Goal: Find specific page/section: Find specific page/section

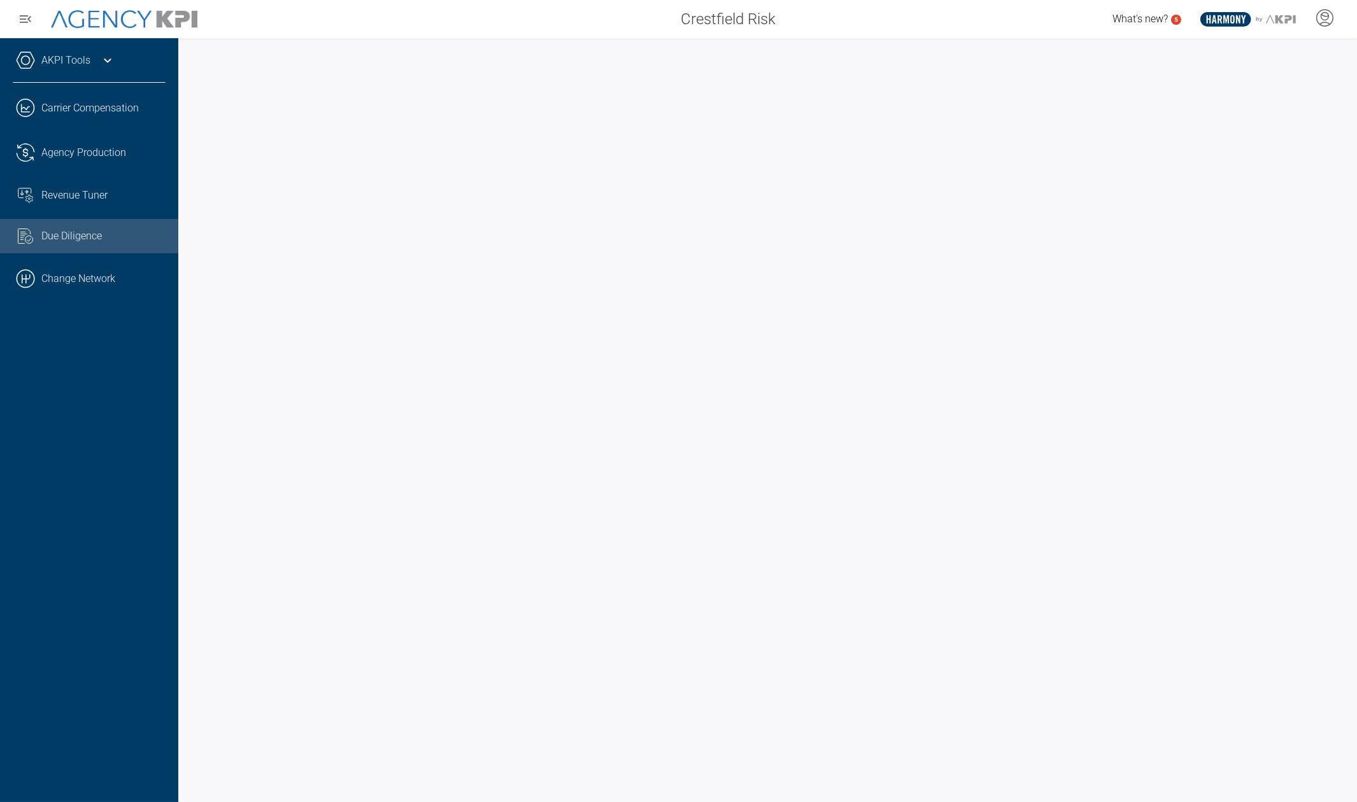
click at [109, 62] on icon at bounding box center [107, 60] width 15 height 15
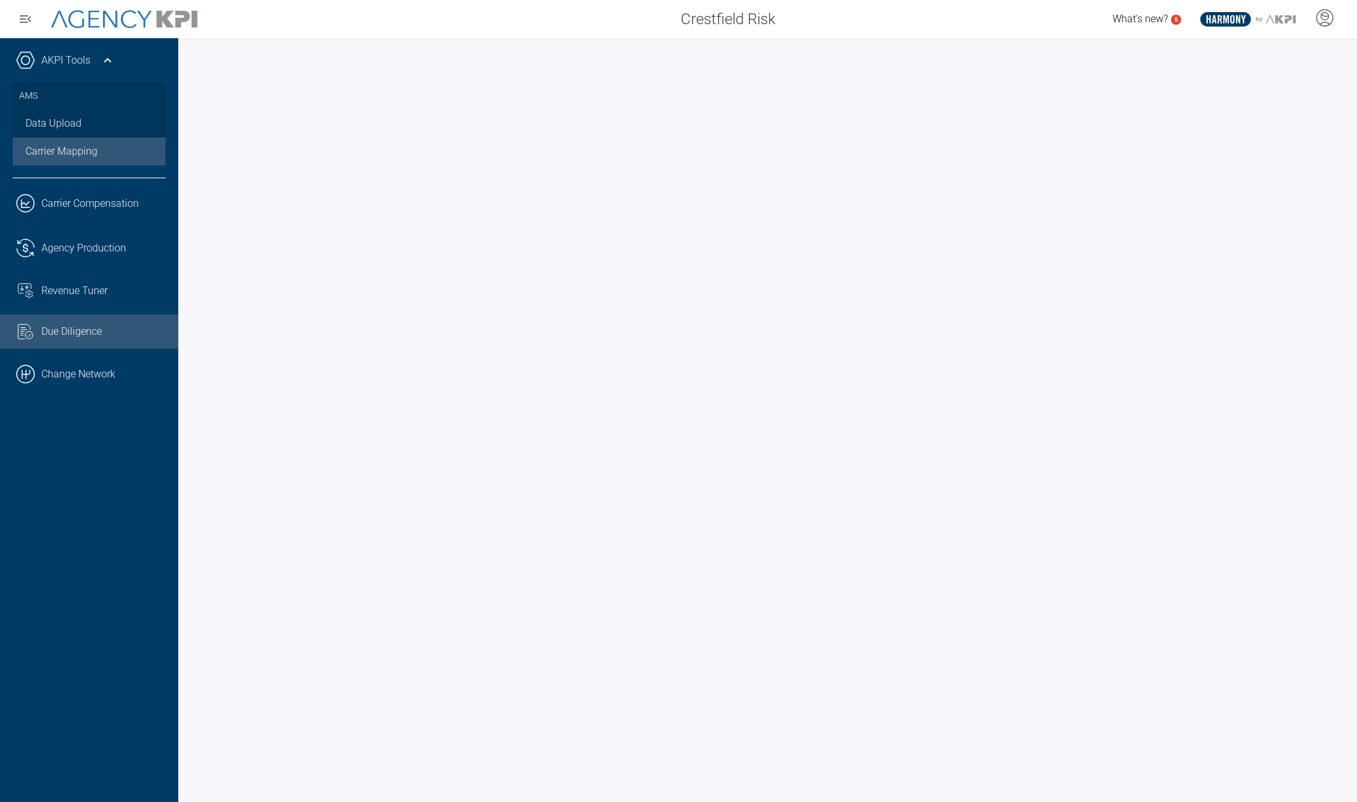
click at [87, 148] on link "Carrier Mapping" at bounding box center [89, 152] width 153 height 28
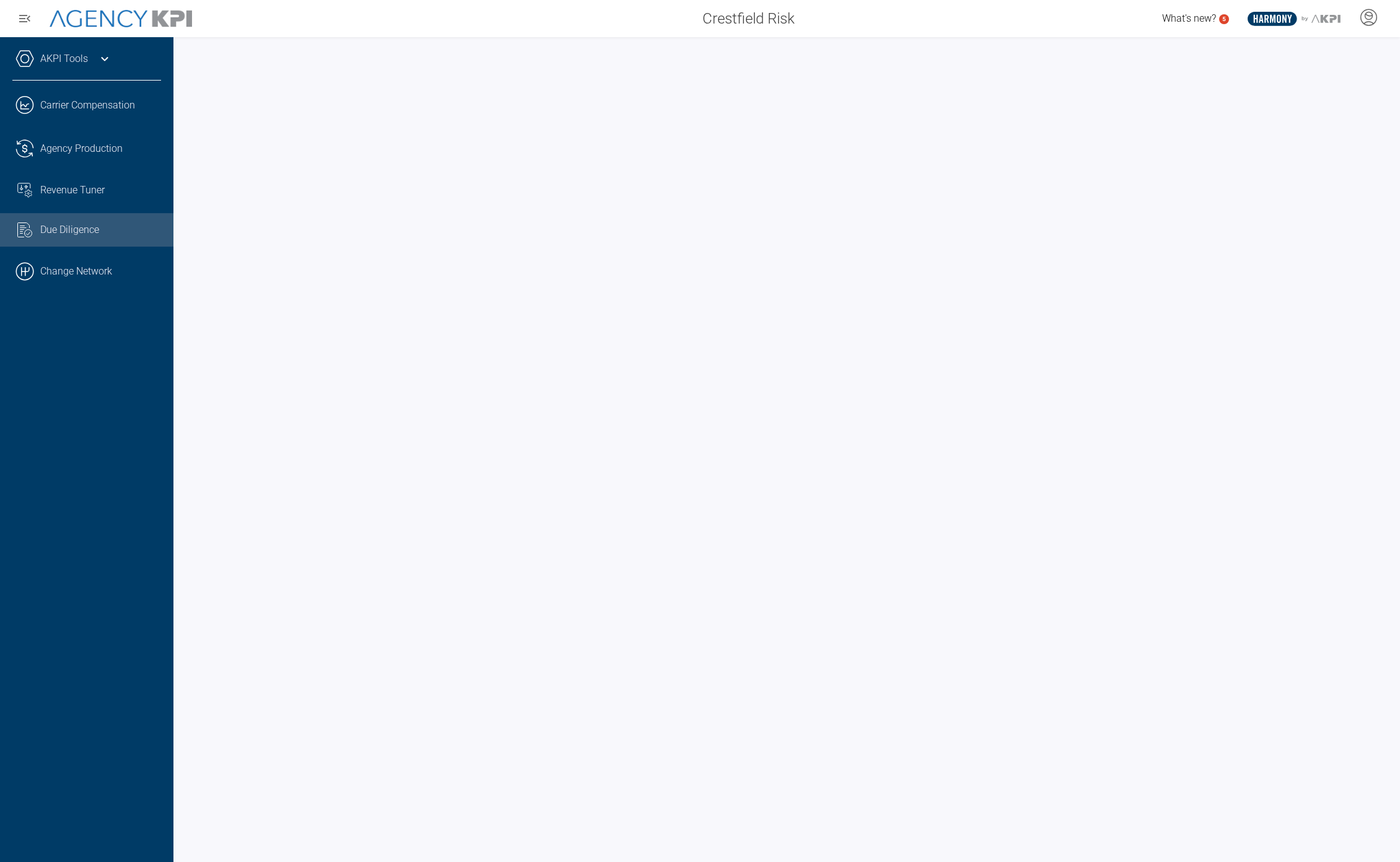
click at [109, 62] on icon at bounding box center [104, 58] width 15 height 15
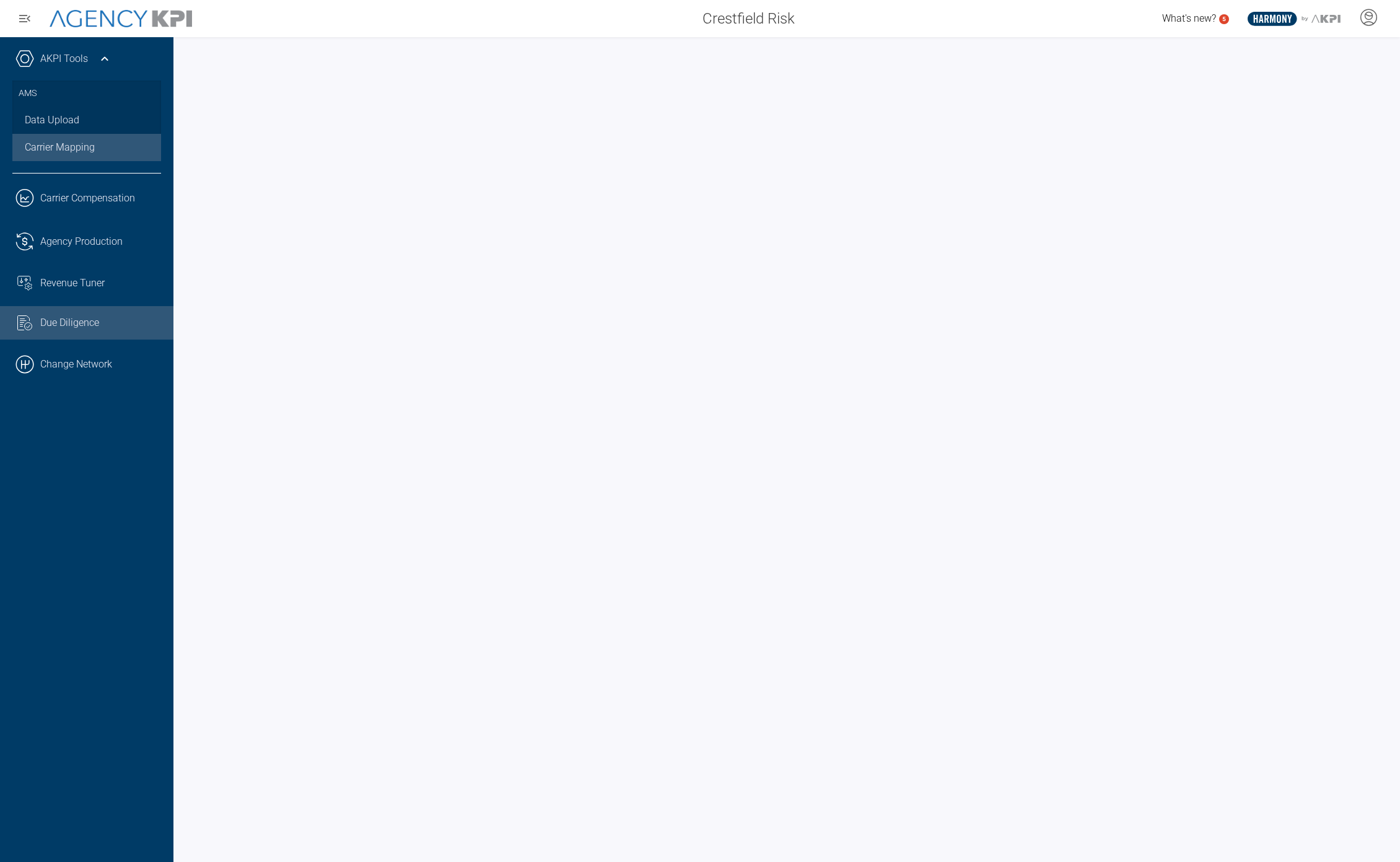
click at [91, 153] on link "Carrier Mapping" at bounding box center [87, 148] width 149 height 27
